Goal: Task Accomplishment & Management: Manage account settings

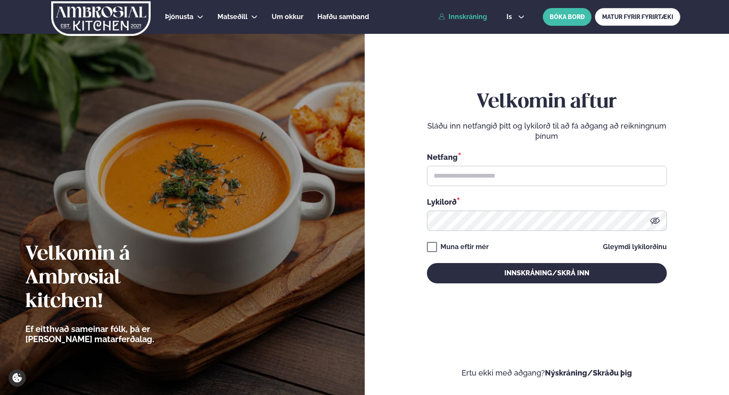
click at [467, 162] on div "Netfang *" at bounding box center [547, 168] width 240 height 35
click at [461, 184] on input "text" at bounding box center [547, 176] width 240 height 20
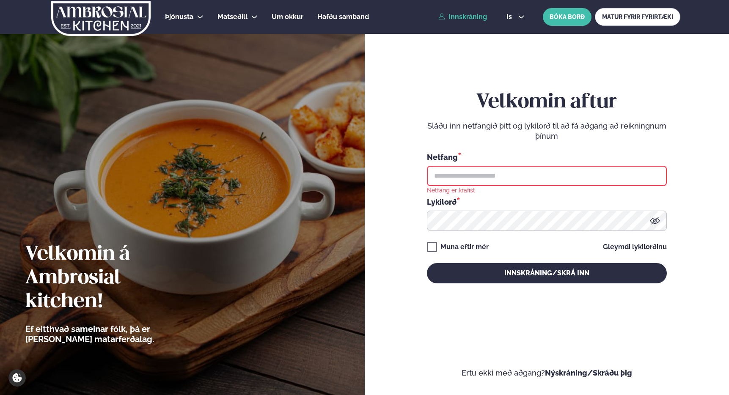
type input "**********"
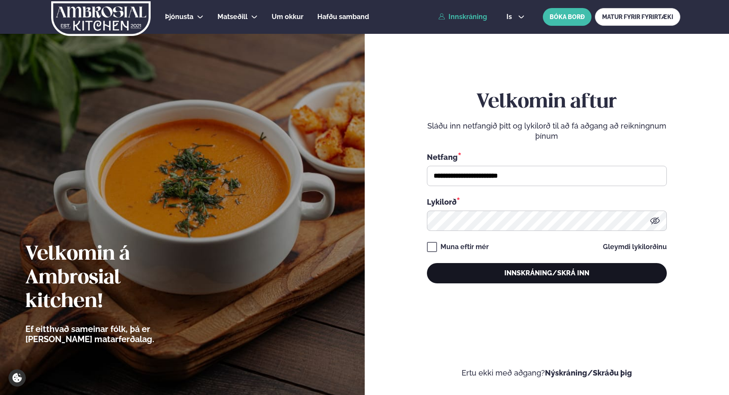
click at [512, 276] on button "Innskráning/Skrá inn" at bounding box center [547, 273] width 240 height 20
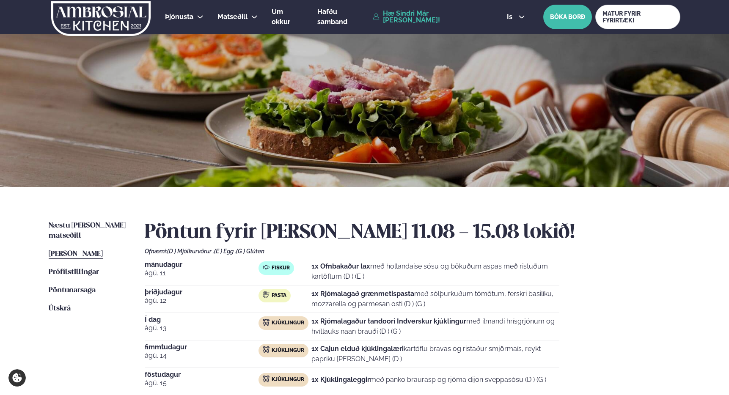
click at [85, 215] on div "Næstu [PERSON_NAME] matseðill Næsta vika [PERSON_NAME] matseðill [PERSON_NAME] …" at bounding box center [364, 325] width 682 height 277
click at [85, 231] on ul "Næstu [PERSON_NAME] matseðill Næsta vika [PERSON_NAME] matseðill [PERSON_NAME] …" at bounding box center [88, 327] width 79 height 213
click at [83, 226] on span "Næstu [PERSON_NAME] matseðill" at bounding box center [87, 230] width 77 height 17
